Goal: Browse casually: Explore the website without a specific task or goal

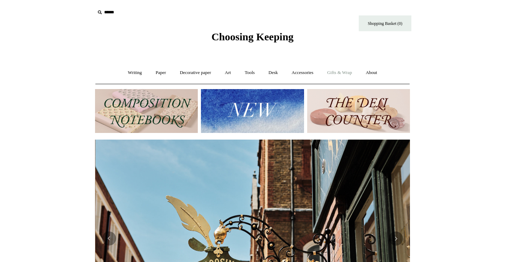
scroll to position [0, 315]
click at [340, 71] on link "Gifts & Wrap +" at bounding box center [340, 73] width 38 height 19
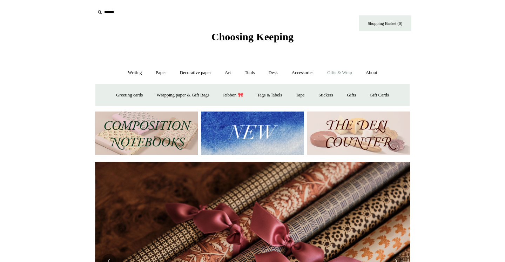
scroll to position [0, 630]
click at [357, 94] on link "Gifts +" at bounding box center [352, 95] width 22 height 19
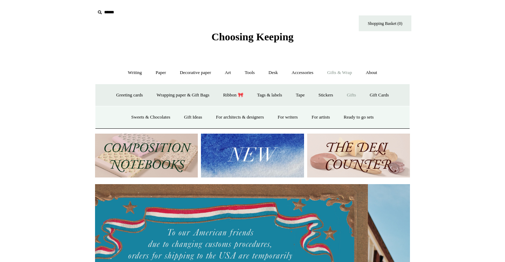
scroll to position [0, 0]
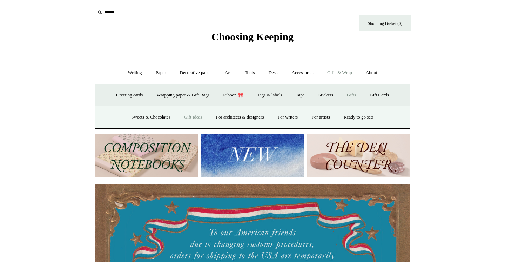
click at [189, 115] on link "Gift Ideas" at bounding box center [193, 117] width 31 height 19
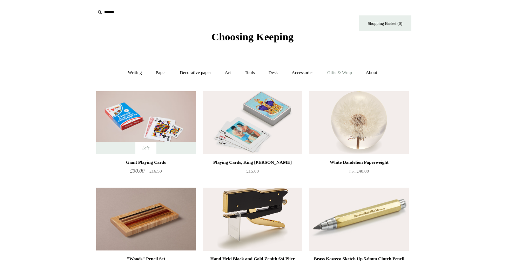
click at [340, 73] on link "Gifts & Wrap +" at bounding box center [340, 73] width 38 height 19
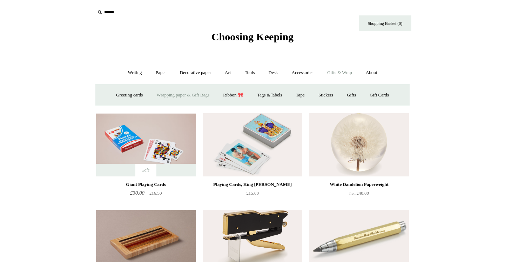
click at [191, 94] on link "Wrapping paper & Gift Bags" at bounding box center [183, 95] width 65 height 19
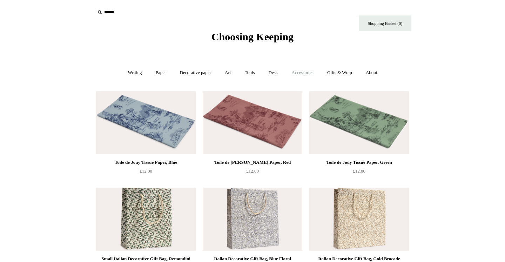
click at [309, 72] on link "Accessories +" at bounding box center [303, 73] width 34 height 19
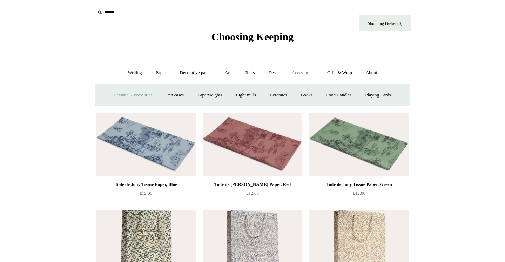
click at [134, 94] on link "Personal Accessories +" at bounding box center [133, 95] width 51 height 19
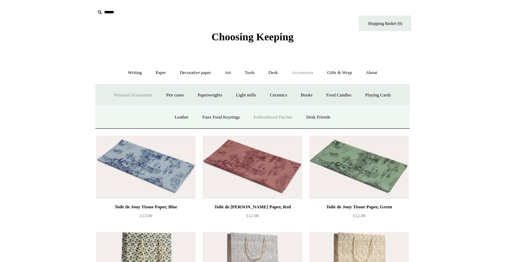
click at [266, 115] on link "Embroidered Patches" at bounding box center [273, 117] width 52 height 19
click at [282, 94] on link "Ceramics +" at bounding box center [279, 95] width 30 height 19
click at [299, 115] on link "[PERSON_NAME]" at bounding box center [302, 117] width 49 height 19
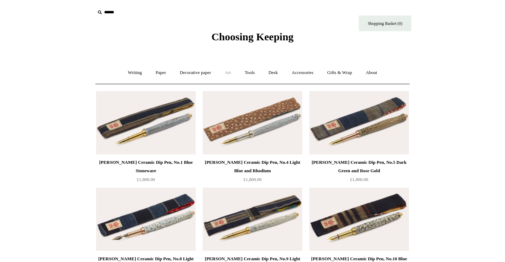
click at [230, 73] on link "Art +" at bounding box center [228, 73] width 19 height 19
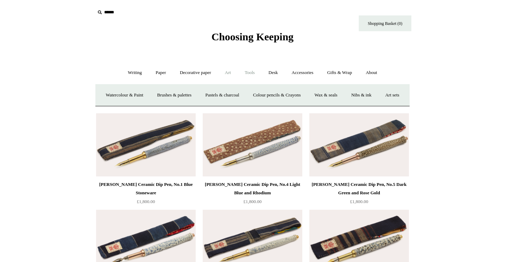
click at [253, 72] on link "Tools +" at bounding box center [250, 73] width 23 height 19
click at [339, 73] on link "Gifts & Wrap +" at bounding box center [340, 73] width 38 height 19
click at [304, 73] on link "Accessories +" at bounding box center [303, 73] width 34 height 19
click at [311, 95] on link "Books" at bounding box center [307, 95] width 24 height 19
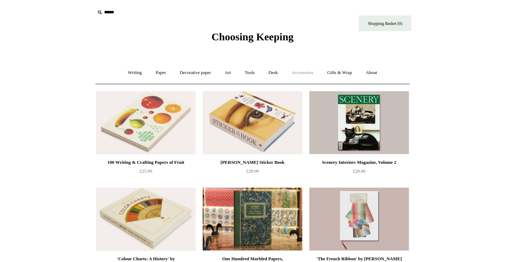
click at [304, 73] on link "Accessories +" at bounding box center [303, 73] width 34 height 19
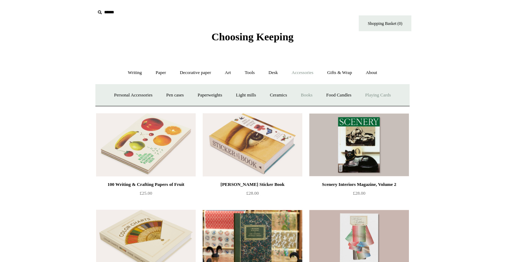
click at [385, 95] on link "Playing Cards" at bounding box center [378, 95] width 38 height 19
click at [350, 93] on link "Food Candles" at bounding box center [339, 95] width 38 height 19
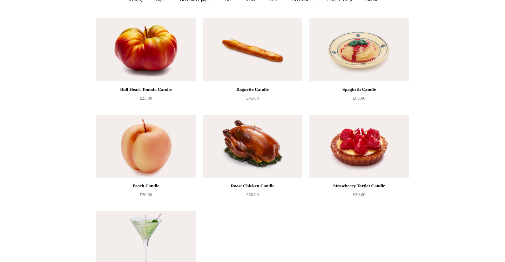
scroll to position [67, 0]
